Goal: Information Seeking & Learning: Learn about a topic

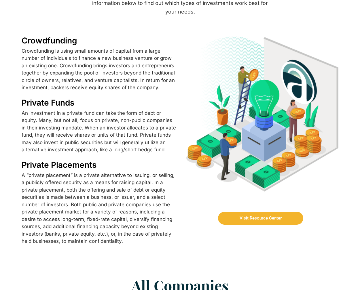
scroll to position [249, 0]
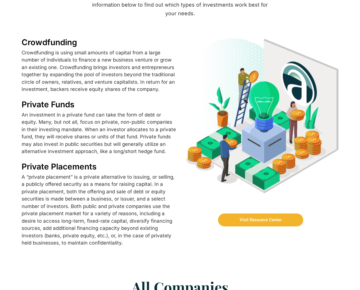
click at [256, 218] on span "Visit Resource Center" at bounding box center [261, 220] width 42 height 4
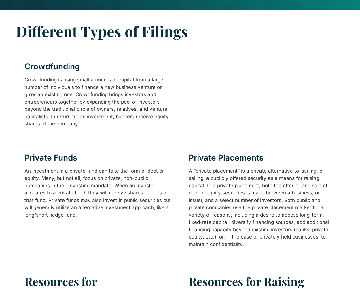
scroll to position [146, 0]
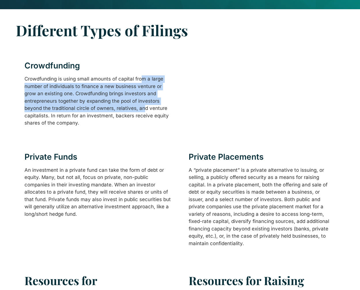
drag, startPoint x: 126, startPoint y: 78, endPoint x: 126, endPoint y: 106, distance: 27.9
click at [126, 106] on div "Crowdfunding is using small amounts of capital from a large number of individua…" at bounding box center [97, 101] width 147 height 52
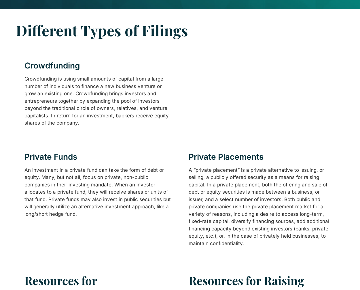
click at [130, 109] on div "Crowdfunding is using small amounts of capital from a large number of individua…" at bounding box center [97, 101] width 147 height 52
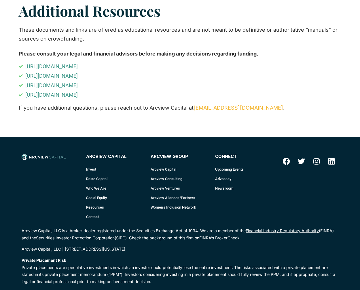
scroll to position [1015, 0]
